Goal: Find specific page/section: Find specific page/section

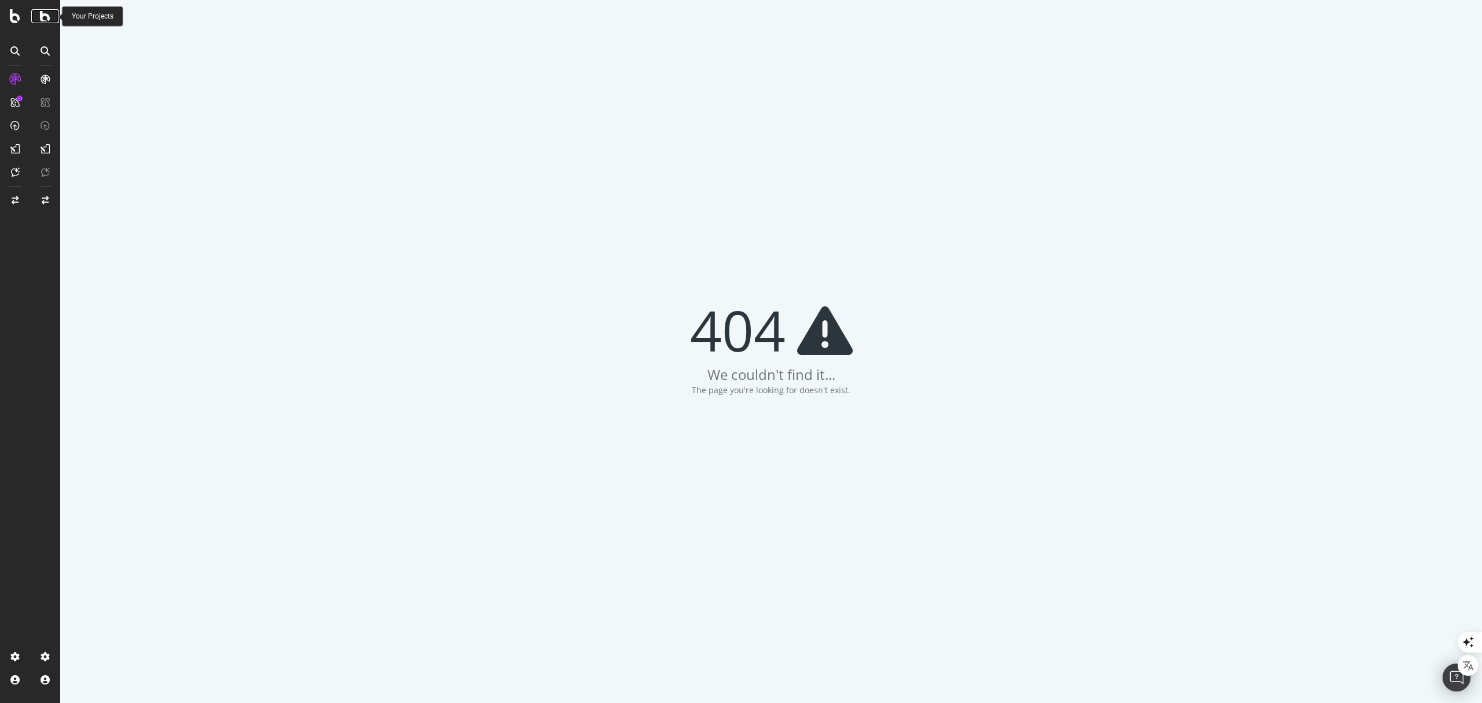
click at [46, 19] on icon at bounding box center [45, 16] width 10 height 14
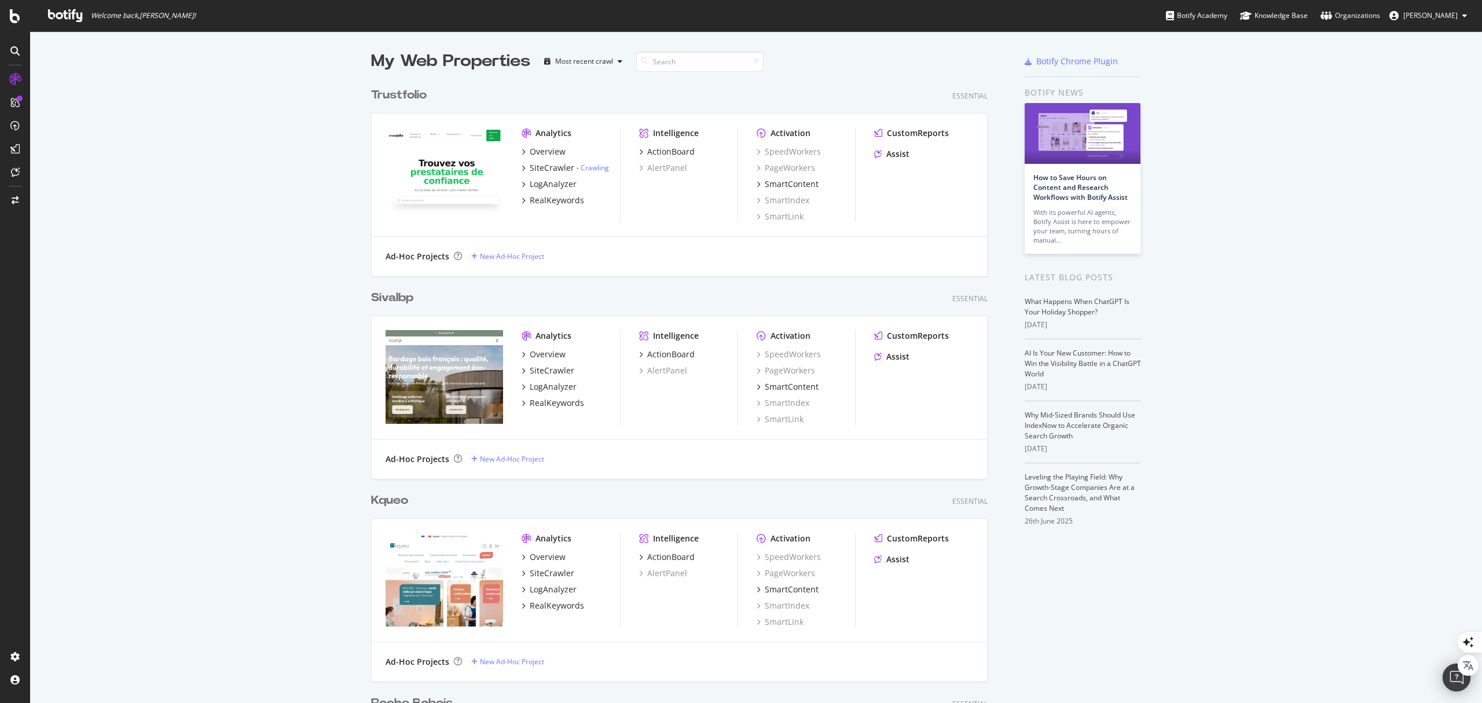
scroll to position [4355, 614]
click at [665, 56] on input at bounding box center [699, 62] width 127 height 20
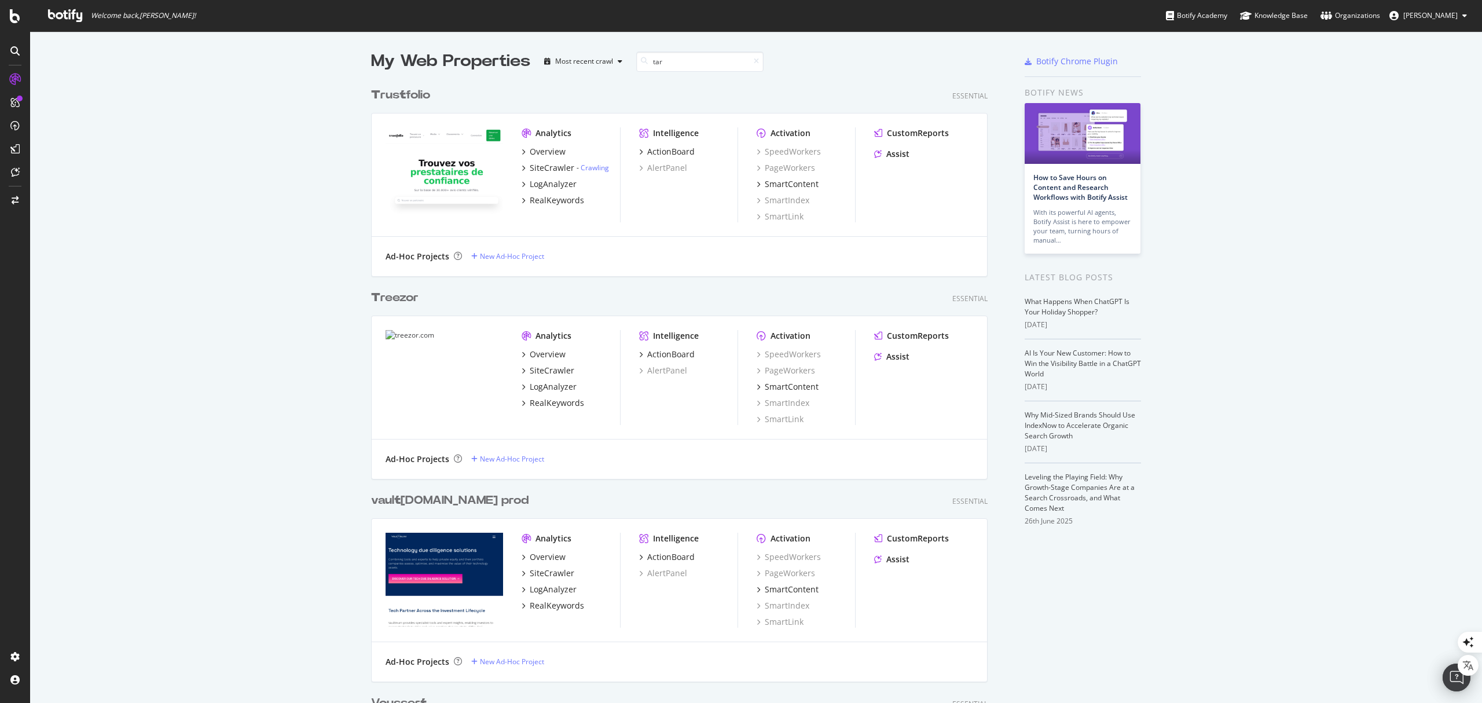
scroll to position [191, 614]
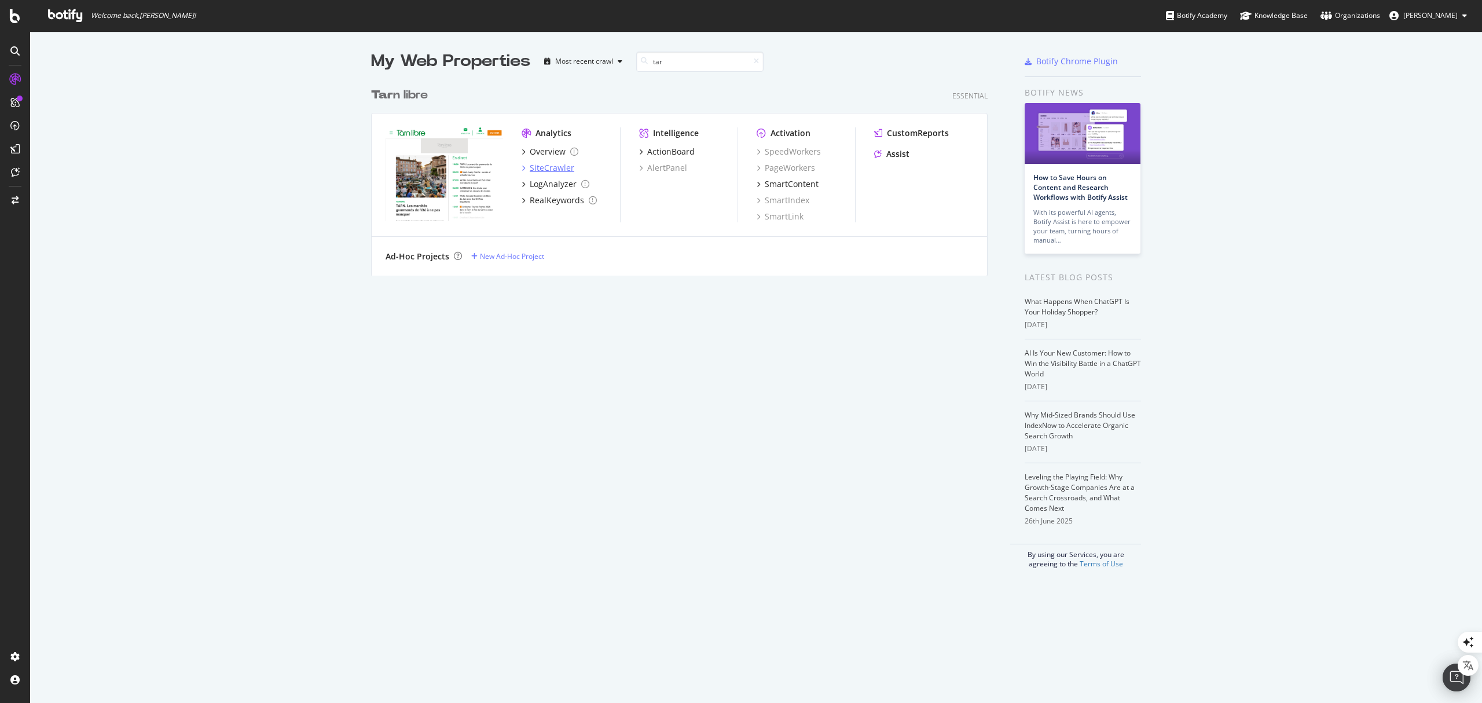
type input "tar"
click at [555, 169] on div "SiteCrawler" at bounding box center [552, 168] width 45 height 12
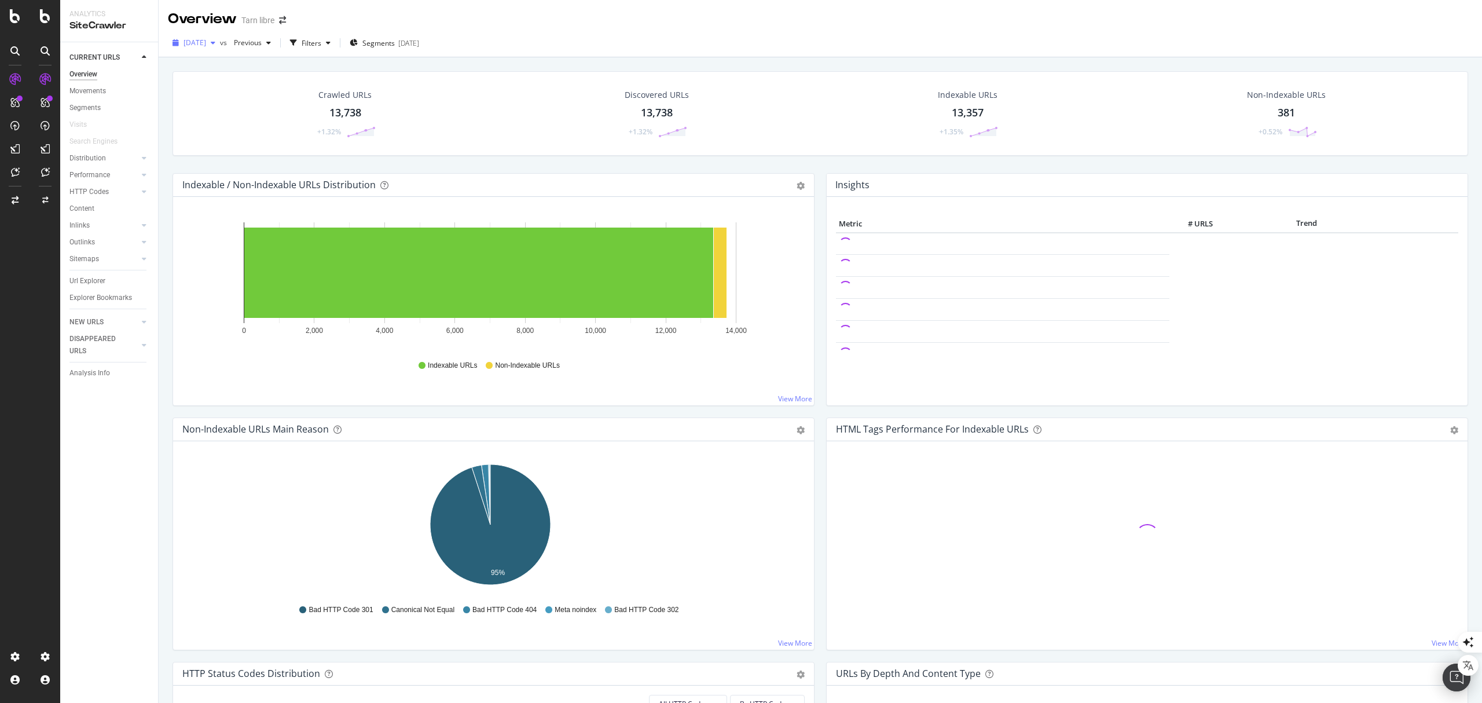
click at [206, 39] on span "[DATE]" at bounding box center [195, 43] width 23 height 10
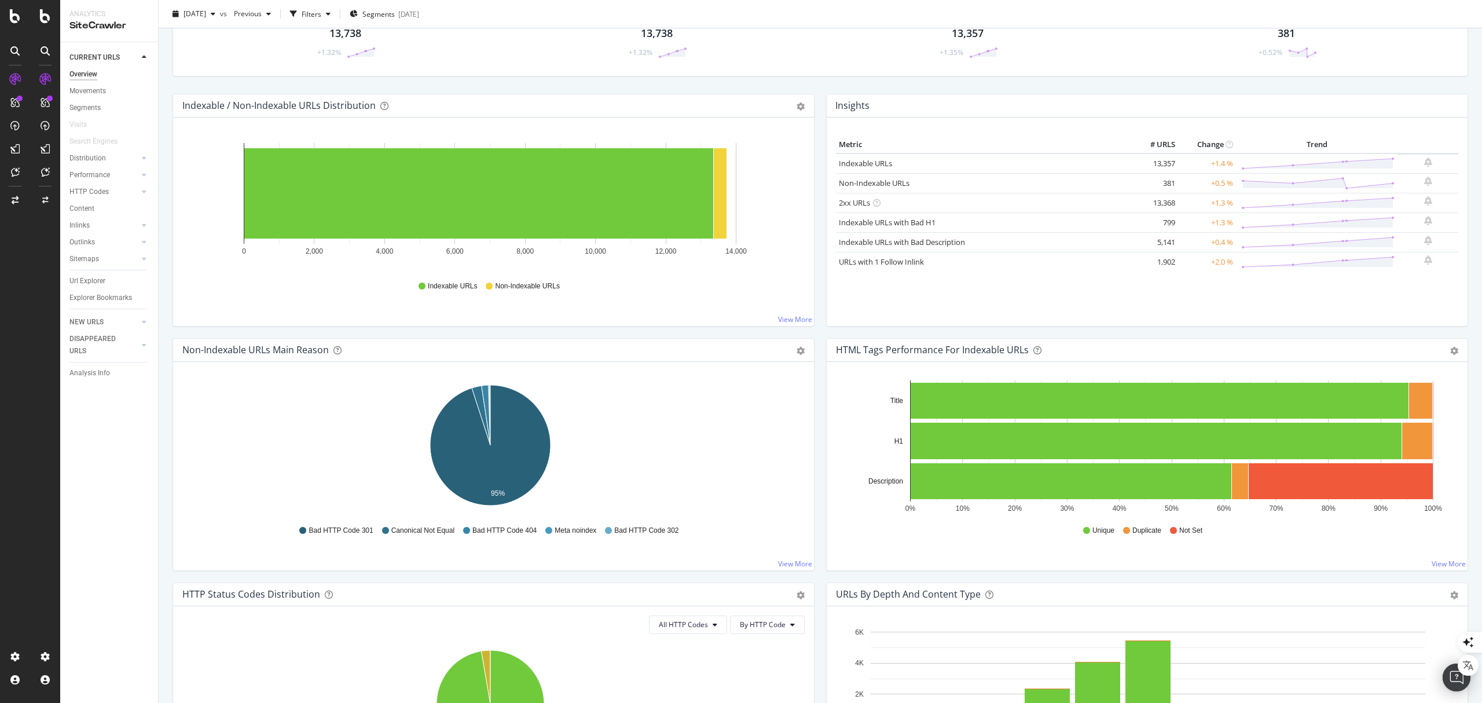
scroll to position [52, 0]
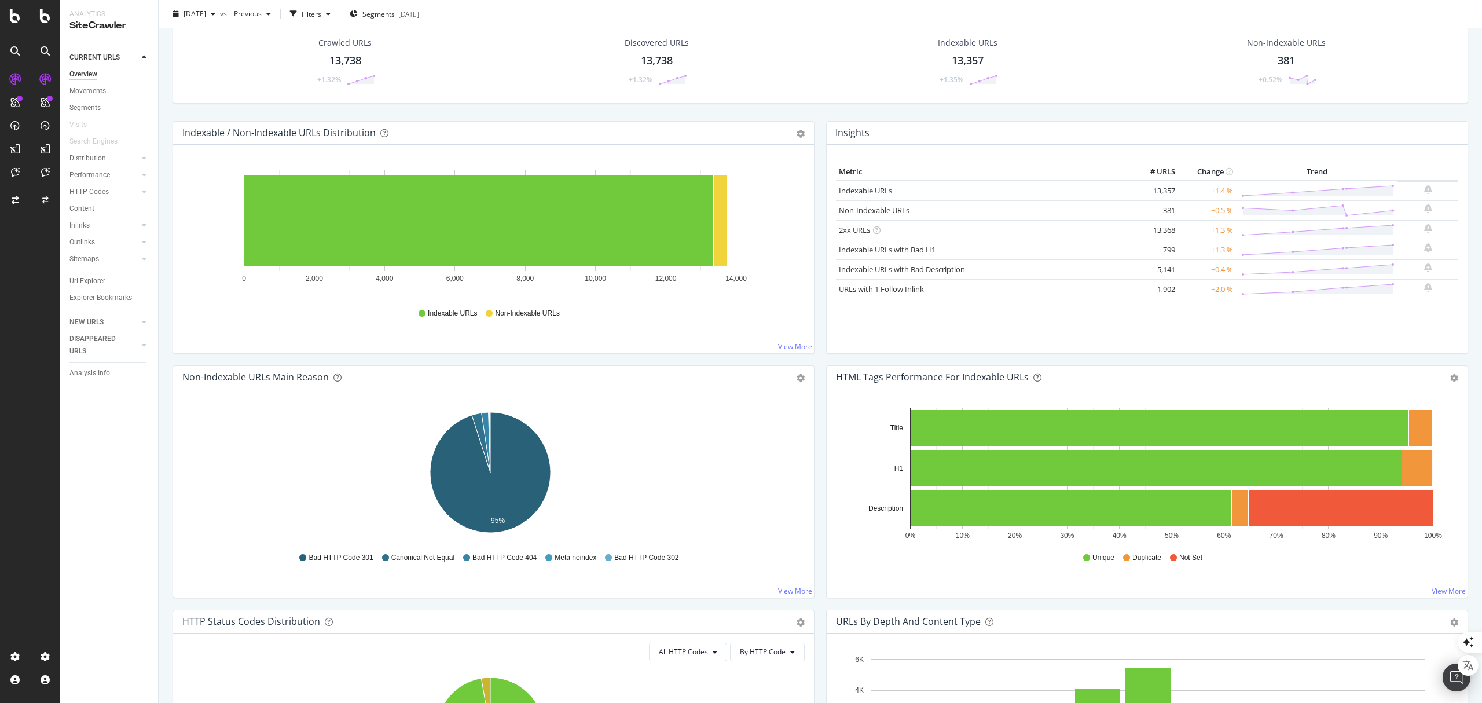
click at [1151, 63] on div "Non-Indexable URLs 381 +0.52%" at bounding box center [1287, 61] width 328 height 60
